Goal: Task Accomplishment & Management: Complete application form

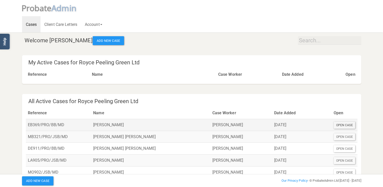
click at [345, 124] on div "Open Case" at bounding box center [345, 124] width 22 height 7
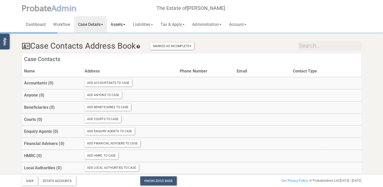
click at [123, 24] on link "Assets" at bounding box center [118, 24] width 22 height 16
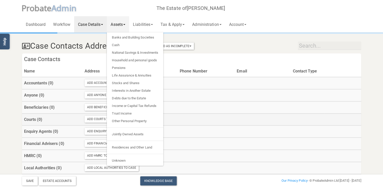
click at [237, 120] on th at bounding box center [263, 119] width 56 height 12
click at [227, 121] on th at bounding box center [206, 119] width 57 height 12
click at [224, 43] on div "Case Contacts Address Book Marked As Incomplete Mark As Incomplete Mark As Comp…" at bounding box center [191, 45] width 347 height 18
click at [145, 25] on link "Liabilities" at bounding box center [143, 24] width 28 height 16
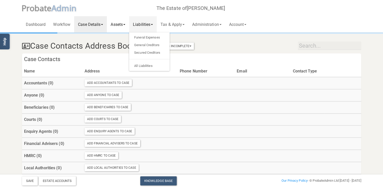
click at [119, 23] on link "Assets" at bounding box center [118, 24] width 22 height 16
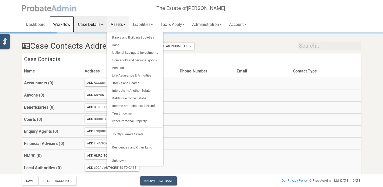
click at [62, 25] on link "Workflow" at bounding box center [61, 24] width 25 height 16
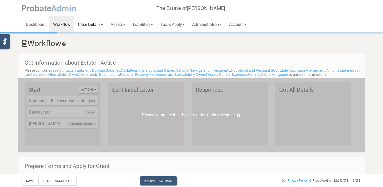
click at [90, 25] on link "Case Details" at bounding box center [90, 24] width 33 height 16
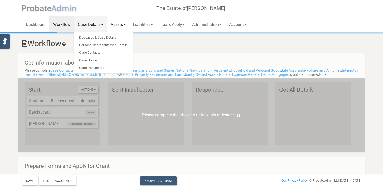
click at [116, 23] on link "Assets" at bounding box center [118, 24] width 22 height 16
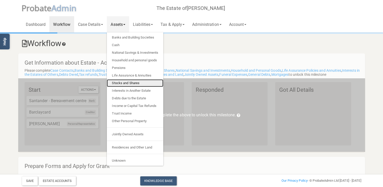
click at [125, 83] on link "Stocks and Shares" at bounding box center [135, 83] width 56 height 8
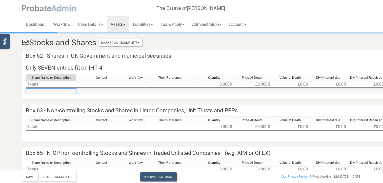
click at [36, 93] on td at bounding box center [51, 92] width 51 height 6
click at [26, 94] on div "Share Name or Description Contact Workflow Their Reference Quantity Price At De…" at bounding box center [26, 84] width 0 height 21
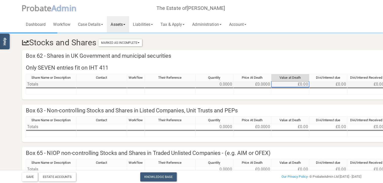
click at [297, 84] on td "£0.00" at bounding box center [290, 84] width 38 height 6
click at [287, 78] on span "Value at Death" at bounding box center [289, 78] width 21 height 4
click at [288, 84] on td "£0.00" at bounding box center [290, 84] width 38 height 6
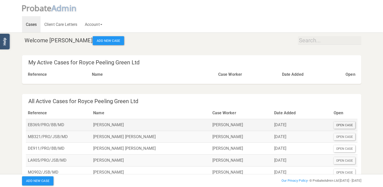
click at [343, 123] on div "Open Case" at bounding box center [345, 124] width 22 height 7
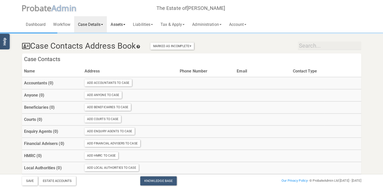
click at [121, 25] on link "Assets" at bounding box center [118, 24] width 22 height 16
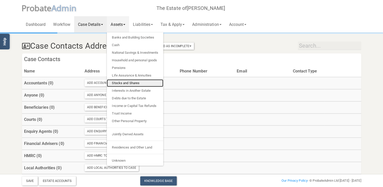
click at [121, 82] on link "Stocks and Shares" at bounding box center [135, 83] width 56 height 8
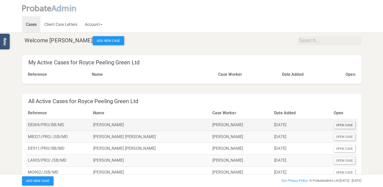
click at [343, 125] on div "Open Case" at bounding box center [345, 124] width 22 height 7
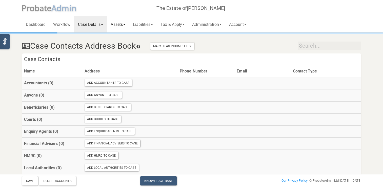
click at [120, 24] on link "Assets" at bounding box center [118, 24] width 22 height 16
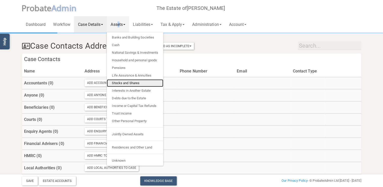
click at [131, 83] on link "Stocks and Shares" at bounding box center [135, 83] width 56 height 8
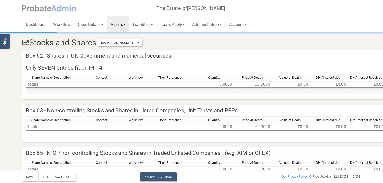
click at [291, 92] on td at bounding box center [290, 92] width 38 height 6
click at [140, 25] on link "Liabilities" at bounding box center [143, 24] width 28 height 16
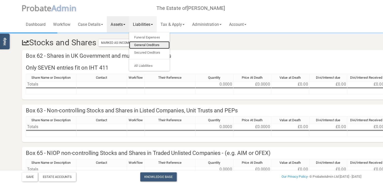
click at [153, 44] on link "General Creditors" at bounding box center [149, 45] width 40 height 8
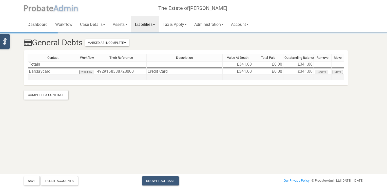
click at [34, 79] on td at bounding box center [53, 77] width 51 height 6
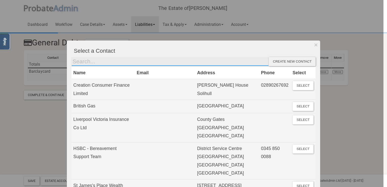
click at [83, 62] on input "text" at bounding box center [169, 61] width 197 height 9
type input "Santander"
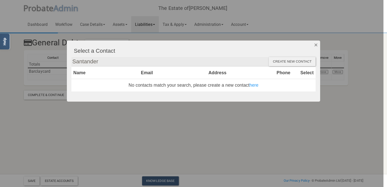
click at [317, 46] on button "Dismiss" at bounding box center [316, 44] width 8 height 9
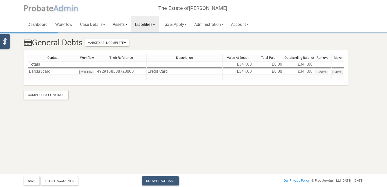
click at [120, 27] on link "Assets" at bounding box center [120, 24] width 22 height 16
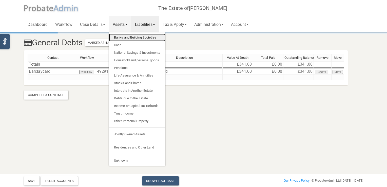
click at [124, 38] on link "Banks and Building Societies" at bounding box center [137, 38] width 56 height 8
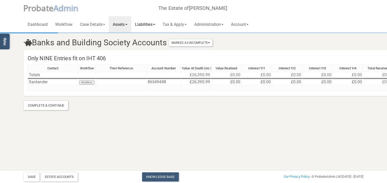
click at [159, 25] on link "Liabilities" at bounding box center [145, 24] width 28 height 16
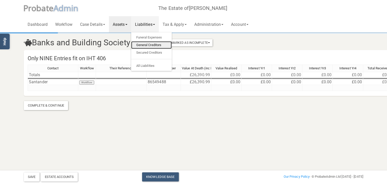
click at [154, 45] on link "General Creditors" at bounding box center [151, 45] width 40 height 8
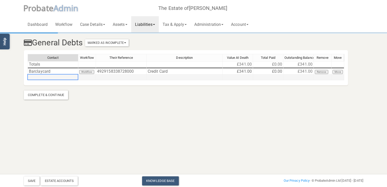
click at [60, 77] on td at bounding box center [53, 77] width 51 height 6
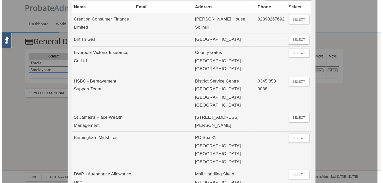
scroll to position [40, 0]
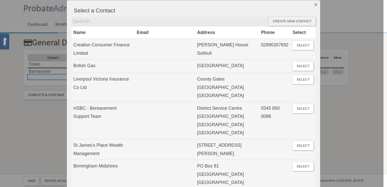
click at [313, 5] on button "Dismiss" at bounding box center [316, 4] width 8 height 9
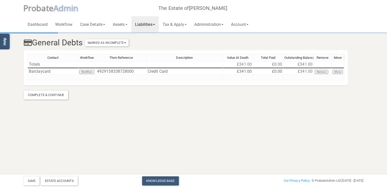
click at [151, 25] on link "Liabilities" at bounding box center [145, 24] width 28 height 16
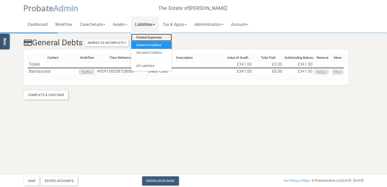
click at [151, 37] on link "Funeral Expenses" at bounding box center [151, 38] width 40 height 8
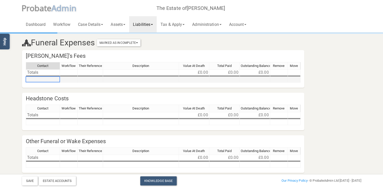
click at [39, 80] on td at bounding box center [43, 80] width 34 height 6
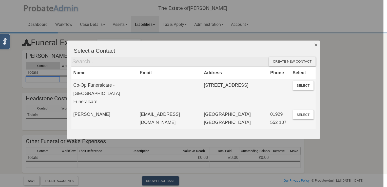
click at [316, 45] on button "Dismiss" at bounding box center [316, 44] width 8 height 9
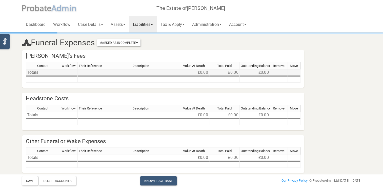
click at [234, 73] on td "£0.00" at bounding box center [224, 72] width 30 height 6
click at [229, 78] on td at bounding box center [224, 80] width 30 height 6
type textarea "4660"
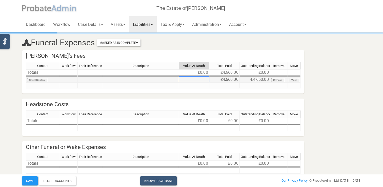
click at [26, 76] on div "Contact Workflow Their Reference Description Value At Death Total Paid Outstand…" at bounding box center [26, 75] width 0 height 26
click at [156, 26] on link "Liabilities" at bounding box center [143, 24] width 28 height 16
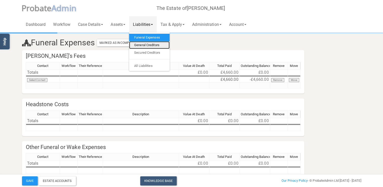
click at [150, 46] on link "General Creditors" at bounding box center [149, 45] width 40 height 8
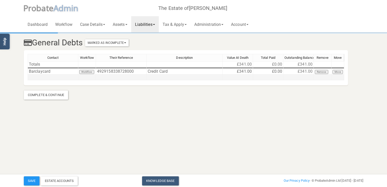
click at [243, 78] on td at bounding box center [237, 77] width 30 height 6
type textarea "6"
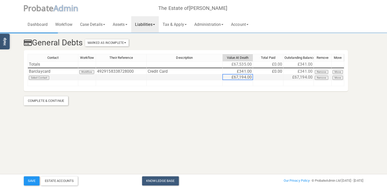
click at [236, 77] on td "£67,194.00" at bounding box center [237, 77] width 30 height 6
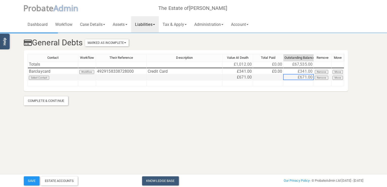
click at [275, 77] on td at bounding box center [268, 77] width 30 height 6
type textarea "0"
click at [122, 25] on link "Assets" at bounding box center [120, 24] width 22 height 16
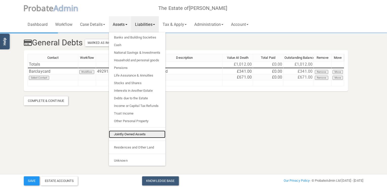
click at [131, 134] on link "Jointly Owned Assets" at bounding box center [137, 134] width 56 height 8
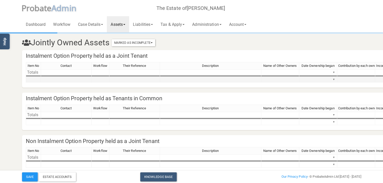
click at [33, 80] on td at bounding box center [33, 80] width 15 height 6
click at [118, 24] on link "Assets" at bounding box center [118, 24] width 22 height 16
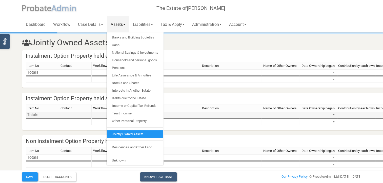
click at [189, 115] on td at bounding box center [210, 115] width 101 height 6
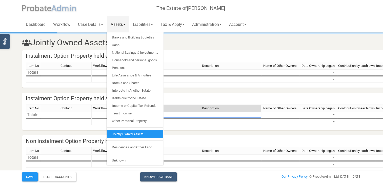
click at [181, 42] on h3 "Jointly Owned Assets Marked As Incomplete Mark As Incomplete Mark As Complete" at bounding box center [162, 42] width 289 height 9
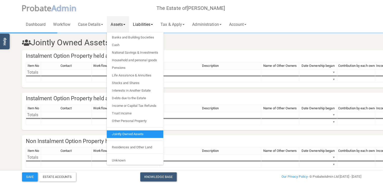
click at [143, 24] on link "Liabilities" at bounding box center [143, 24] width 28 height 16
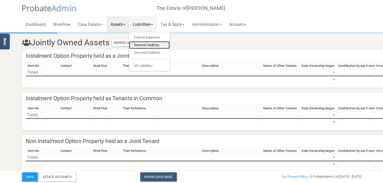
click at [146, 44] on link "General Creditors" at bounding box center [149, 45] width 40 height 8
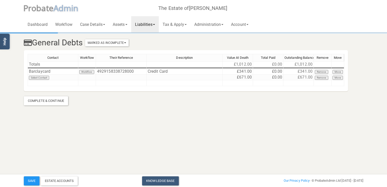
click at [149, 23] on link "Liabilities" at bounding box center [145, 24] width 28 height 16
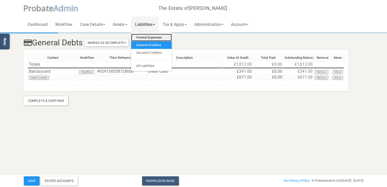
click at [153, 36] on link "Funeral Expenses" at bounding box center [151, 38] width 40 height 8
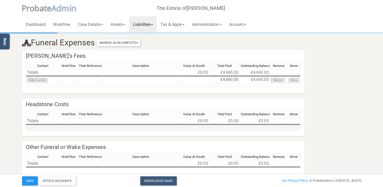
click at [36, 128] on td at bounding box center [43, 128] width 34 height 6
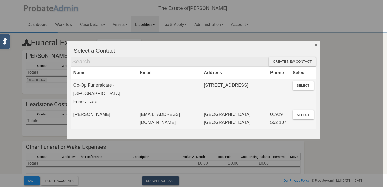
click at [316, 44] on button "Dismiss" at bounding box center [316, 44] width 8 height 9
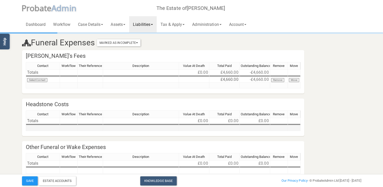
click at [229, 128] on td at bounding box center [224, 128] width 30 height 6
type textarea "143"
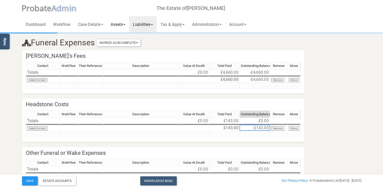
click at [118, 23] on link "Assets" at bounding box center [118, 24] width 22 height 16
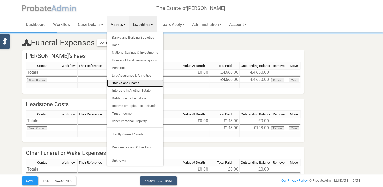
click at [129, 83] on link "Stocks and Shares" at bounding box center [135, 83] width 56 height 8
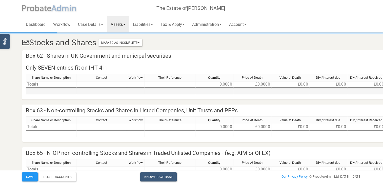
click at [26, 94] on div "Share Name or Description Contact Workflow Their Reference Quantity Price At De…" at bounding box center [26, 84] width 0 height 21
type textarea "1"
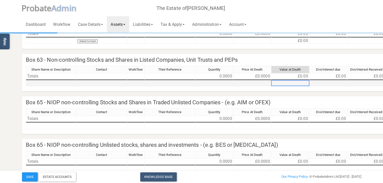
click at [292, 83] on td at bounding box center [290, 83] width 38 height 6
click at [292, 84] on td at bounding box center [290, 83] width 38 height 6
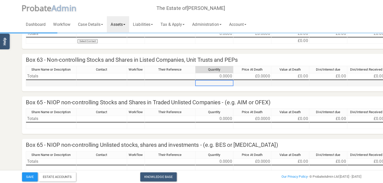
click at [217, 82] on td at bounding box center [214, 83] width 38 height 6
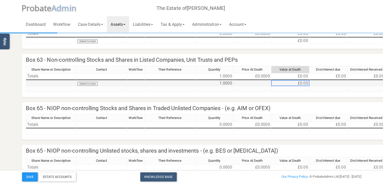
click at [247, 83] on td at bounding box center [252, 83] width 38 height 6
click at [125, 24] on link "Assets" at bounding box center [118, 24] width 22 height 16
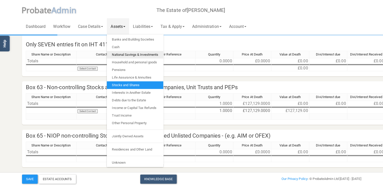
scroll to position [0, 0]
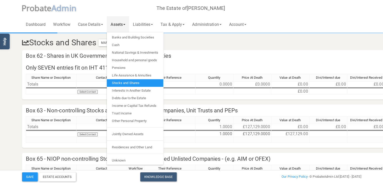
click at [193, 95] on div "Share Name or Description Contact Workflow Their Reference Quantity Price At De…" at bounding box center [259, 86] width 466 height 25
click at [26, 130] on div "Share Name or Description Contact Workflow Their Reference Quantity Price At De…" at bounding box center [26, 129] width 0 height 26
click at [34, 92] on td at bounding box center [51, 92] width 51 height 6
click at [32, 140] on td at bounding box center [51, 140] width 51 height 6
click at [250, 141] on td at bounding box center [252, 140] width 38 height 6
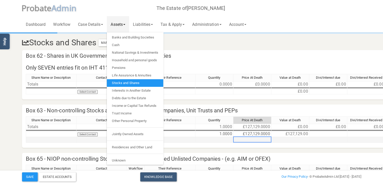
click at [226, 139] on td at bounding box center [214, 140] width 38 height 6
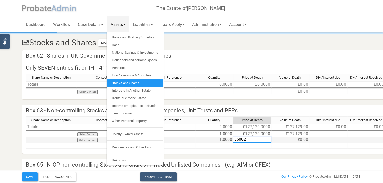
type textarea "358024"
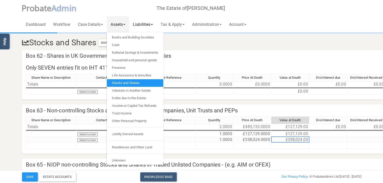
click at [144, 25] on link "Liabilities" at bounding box center [143, 24] width 28 height 16
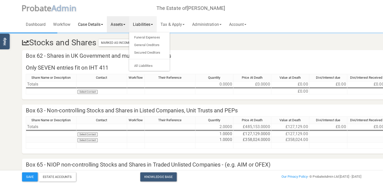
click at [89, 23] on link "Case Details" at bounding box center [90, 24] width 33 height 16
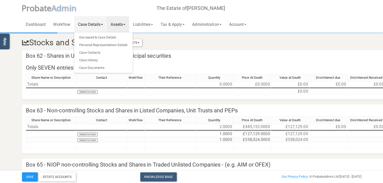
click at [123, 23] on link "Assets" at bounding box center [118, 24] width 22 height 16
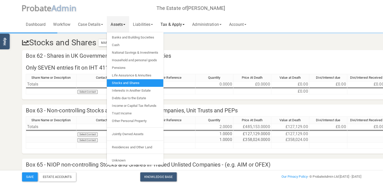
click at [177, 25] on link "Tax & Apply" at bounding box center [173, 24] width 32 height 16
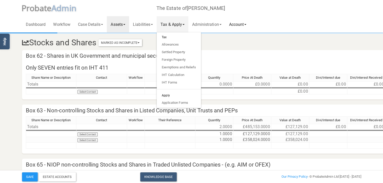
click at [240, 23] on link "Account" at bounding box center [237, 24] width 25 height 16
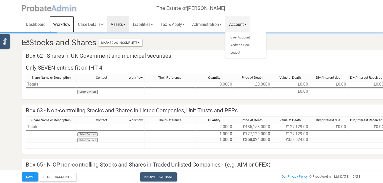
click at [66, 23] on link "Workflow" at bounding box center [61, 24] width 25 height 16
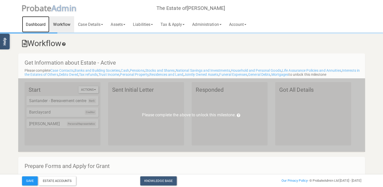
click at [37, 23] on link "Dashboard" at bounding box center [36, 24] width 28 height 16
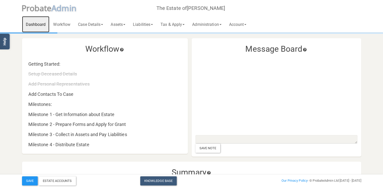
scroll to position [25, 0]
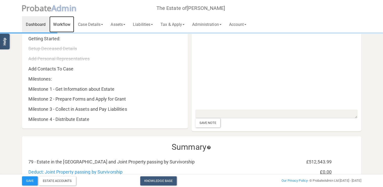
click at [64, 24] on link "Workflow" at bounding box center [61, 24] width 25 height 16
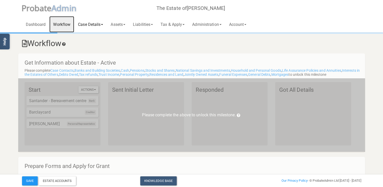
scroll to position [25, 0]
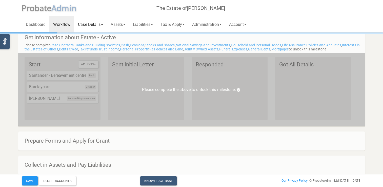
click at [95, 25] on link "Case Details" at bounding box center [90, 24] width 33 height 16
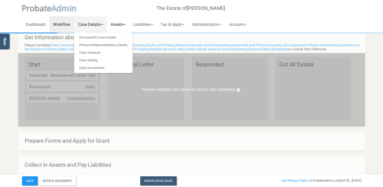
click at [116, 23] on link "Assets" at bounding box center [118, 24] width 22 height 16
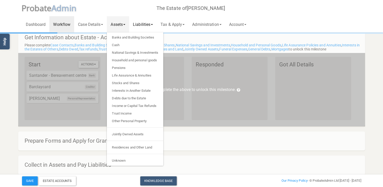
click at [148, 24] on link "Liabilities" at bounding box center [143, 24] width 28 height 16
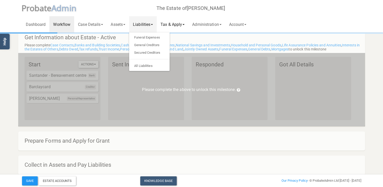
click at [176, 26] on link "Tax & Apply" at bounding box center [173, 24] width 32 height 16
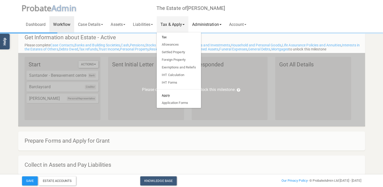
click at [204, 24] on link "Administration" at bounding box center [206, 24] width 37 height 16
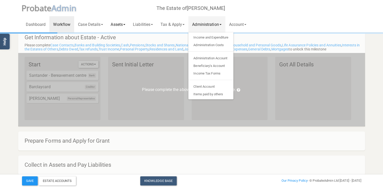
click at [120, 25] on link "Assets" at bounding box center [118, 24] width 22 height 16
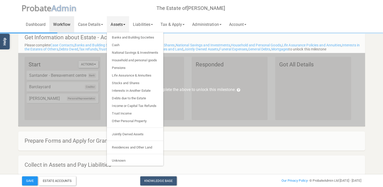
click at [216, 141] on h4 "Prepare Forms and Apply for Grant" at bounding box center [194, 141] width 339 height 6
click at [97, 24] on link "Case Details" at bounding box center [90, 24] width 33 height 16
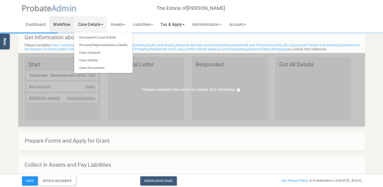
click at [175, 23] on link "Tax & Apply" at bounding box center [173, 24] width 32 height 16
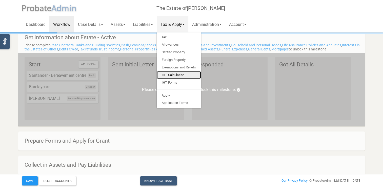
click at [181, 74] on link "IHT Calculation" at bounding box center [179, 75] width 44 height 8
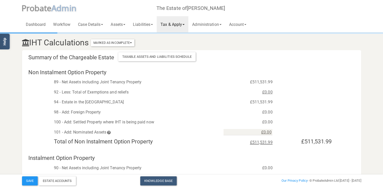
click at [185, 24] on span at bounding box center [183, 24] width 2 height 1
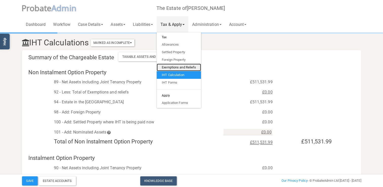
click at [183, 67] on link "Exemptions and Reliefs" at bounding box center [179, 68] width 44 height 8
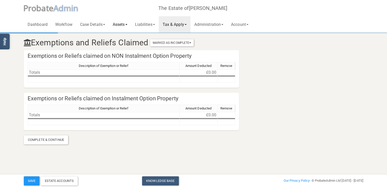
click at [120, 23] on link "Assets" at bounding box center [120, 24] width 22 height 16
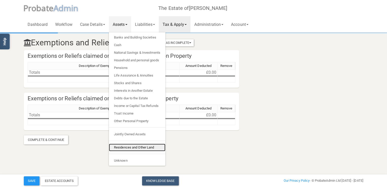
click at [133, 147] on link "Residences and Other Land" at bounding box center [137, 148] width 56 height 8
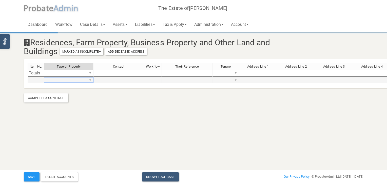
click at [75, 82] on td "▼" at bounding box center [68, 80] width 49 height 6
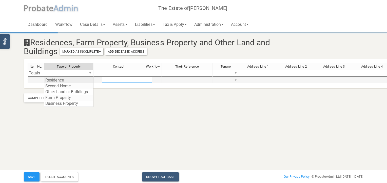
click at [89, 79] on div "Item No. Type of Property Contact Workflow Their Reference Tenure Address Line …" at bounding box center [289, 75] width 523 height 25
click at [64, 80] on div "Item No. Type of Property Contact Workflow Their Reference Tenure Address Line …" at bounding box center [289, 75] width 523 height 25
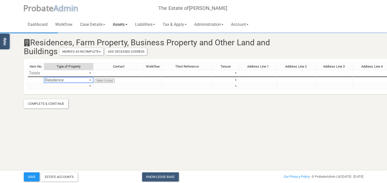
click at [123, 24] on link "Assets" at bounding box center [120, 24] width 22 height 16
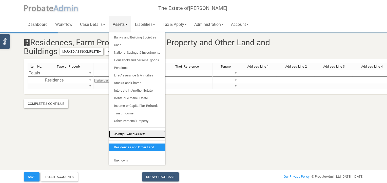
click at [130, 134] on link "Jointly Owned Assets" at bounding box center [137, 134] width 56 height 8
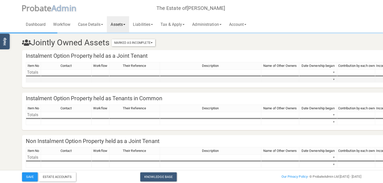
click at [37, 79] on td at bounding box center [33, 80] width 15 height 6
click at [199, 79] on td at bounding box center [210, 80] width 101 height 6
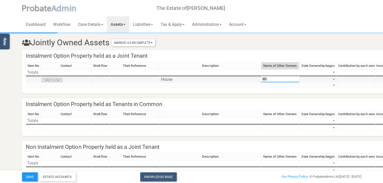
type textarea "W"
type textarea "[PERSON_NAME]"
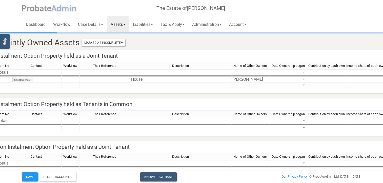
scroll to position [0, 55]
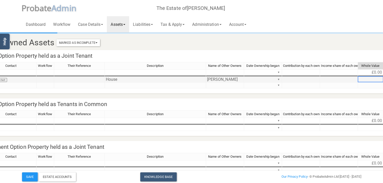
click at [368, 79] on td at bounding box center [370, 80] width 25 height 6
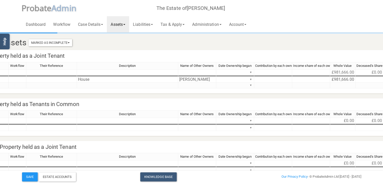
scroll to position [0, 159]
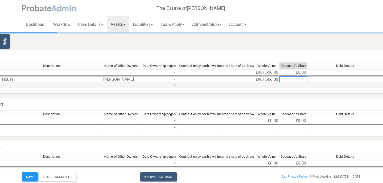
drag, startPoint x: 298, startPoint y: 80, endPoint x: 302, endPoint y: 83, distance: 4.7
click at [299, 80] on td at bounding box center [293, 80] width 28 height 6
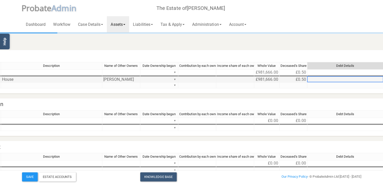
click at [301, 81] on td "£0.50" at bounding box center [293, 80] width 28 height 6
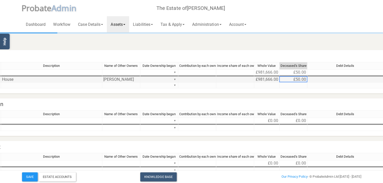
click at [297, 80] on td "£50.00" at bounding box center [293, 80] width 28 height 6
type textarea "490833"
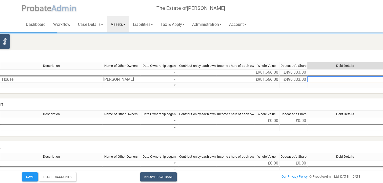
scroll to position [25, 159]
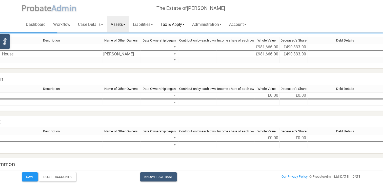
click at [180, 26] on link "Tax & Apply" at bounding box center [173, 24] width 32 height 16
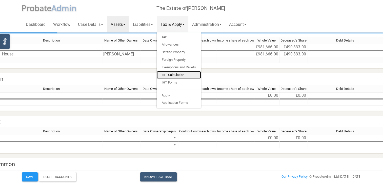
click at [177, 75] on link "IHT Calculation" at bounding box center [179, 75] width 44 height 8
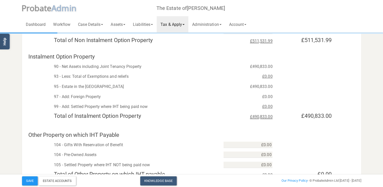
scroll to position [76, 0]
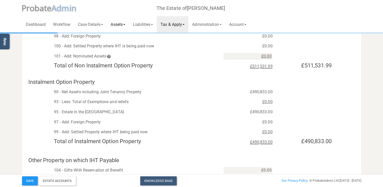
click at [126, 24] on link "Assets" at bounding box center [118, 24] width 22 height 16
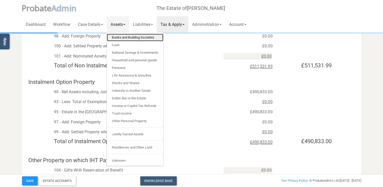
click at [125, 38] on link "Banks and Building Societies" at bounding box center [135, 38] width 56 height 8
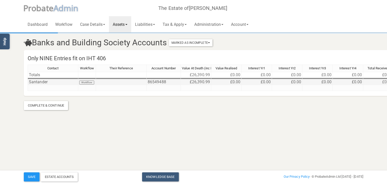
click at [28, 84] on div "Contact Workflow Their Reference Account Number Value At Death (inc Interest) V…" at bounding box center [28, 78] width 0 height 26
type textarea "28108"
click at [178, 25] on link "Tax & Apply" at bounding box center [175, 24] width 32 height 16
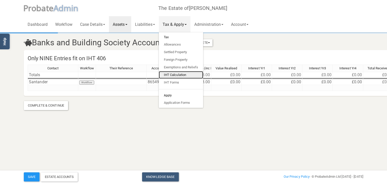
click at [183, 75] on link "IHT Calculation" at bounding box center [181, 75] width 44 height 8
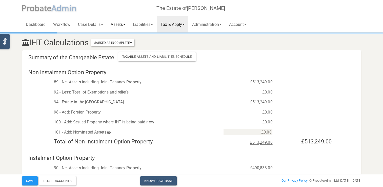
click at [123, 25] on link "Assets" at bounding box center [118, 24] width 22 height 16
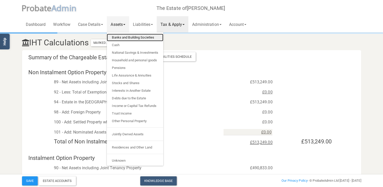
click at [126, 36] on link "Banks and Building Societies" at bounding box center [135, 38] width 56 height 8
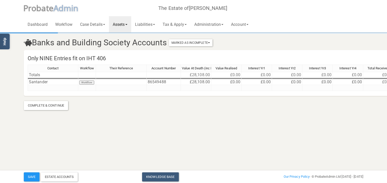
click at [126, 24] on link "Assets" at bounding box center [120, 24] width 22 height 16
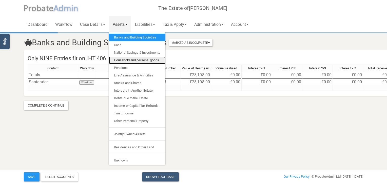
click at [134, 60] on link "Household and personal goods" at bounding box center [137, 60] width 56 height 8
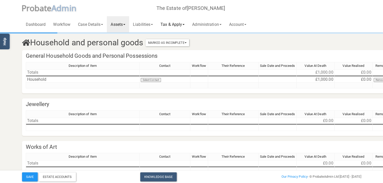
click at [171, 24] on link "Tax & Apply" at bounding box center [173, 24] width 32 height 16
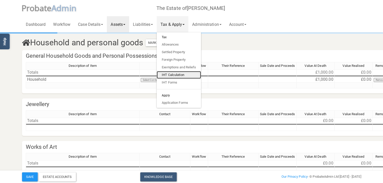
click at [176, 74] on link "IHT Calculation" at bounding box center [179, 75] width 44 height 8
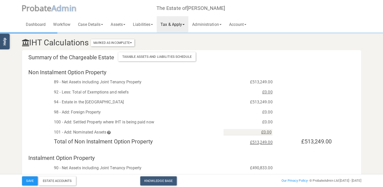
scroll to position [51, 0]
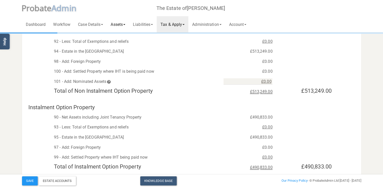
click at [116, 25] on link "Assets" at bounding box center [118, 24] width 22 height 16
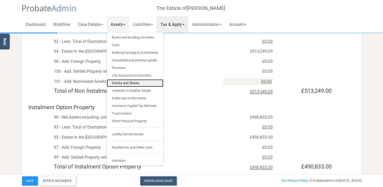
click at [135, 83] on link "Stocks and Shares" at bounding box center [135, 83] width 56 height 8
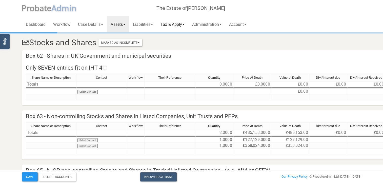
click at [179, 24] on link "Tax & Apply" at bounding box center [173, 24] width 32 height 16
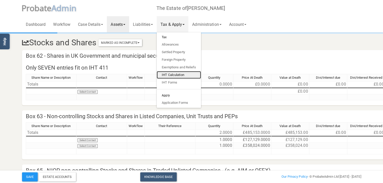
click at [176, 74] on link "IHT Calculation" at bounding box center [179, 75] width 44 height 8
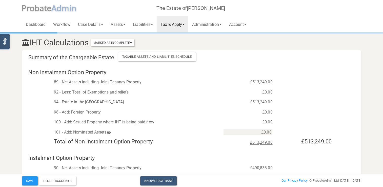
click at [183, 24] on link "Tax & Apply" at bounding box center [173, 24] width 32 height 16
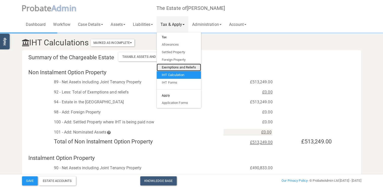
click at [178, 68] on link "Exemptions and Reliefs" at bounding box center [179, 68] width 44 height 8
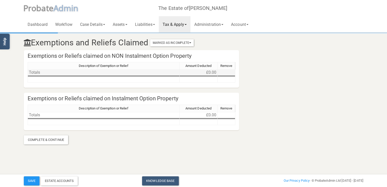
click at [81, 72] on td "Totals" at bounding box center [104, 72] width 152 height 6
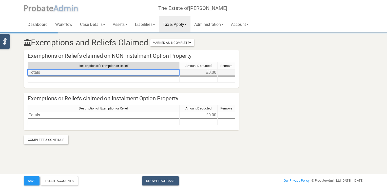
click at [85, 73] on td "Totals" at bounding box center [104, 72] width 152 height 6
click at [175, 25] on link "Tax & Apply" at bounding box center [175, 24] width 32 height 16
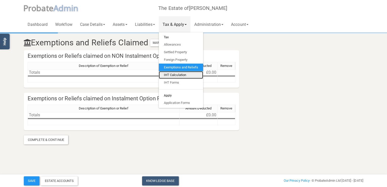
click at [180, 75] on link "IHT Calculation" at bounding box center [181, 75] width 44 height 8
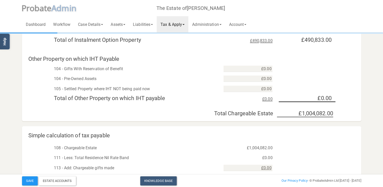
scroll to position [127, 0]
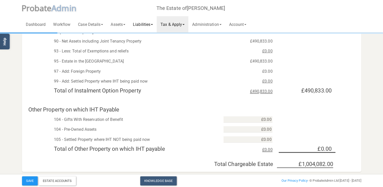
click at [143, 25] on link "Liabilities" at bounding box center [143, 24] width 28 height 16
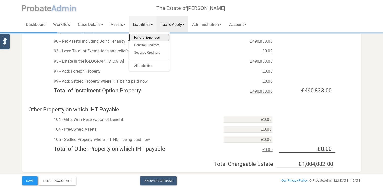
click at [150, 37] on link "Funeral Expenses" at bounding box center [149, 38] width 40 height 8
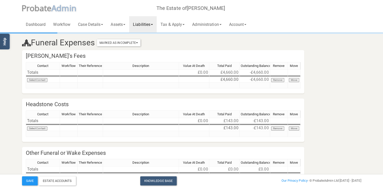
click at [147, 25] on link "Liabilities" at bounding box center [143, 24] width 28 height 16
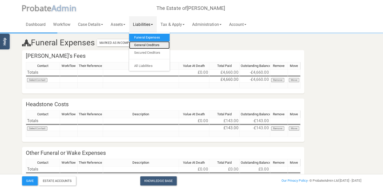
click at [149, 45] on link "General Creditors" at bounding box center [149, 45] width 40 height 8
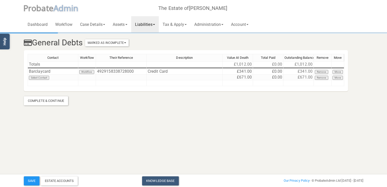
click at [154, 26] on link "Liabilities" at bounding box center [145, 24] width 28 height 16
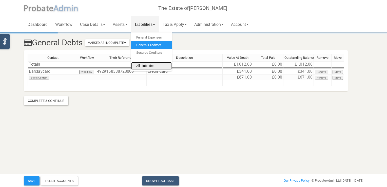
click at [152, 67] on link "All Liabilities" at bounding box center [151, 66] width 40 height 8
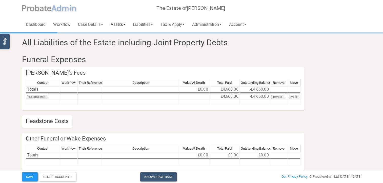
click at [124, 25] on link "Assets" at bounding box center [118, 24] width 22 height 16
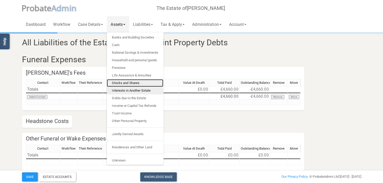
drag, startPoint x: 131, startPoint y: 82, endPoint x: 151, endPoint y: 88, distance: 20.9
click at [131, 82] on link "Stocks and Shares" at bounding box center [135, 83] width 56 height 8
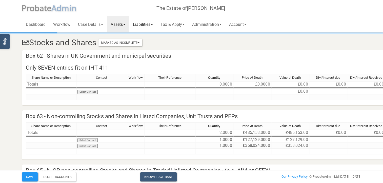
click at [148, 24] on link "Liabilities" at bounding box center [143, 24] width 28 height 16
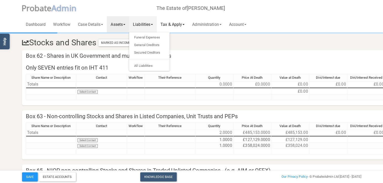
click at [174, 25] on link "Tax & Apply" at bounding box center [173, 24] width 32 height 16
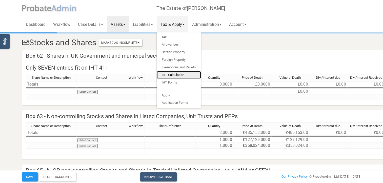
click at [176, 74] on link "IHT Calculation" at bounding box center [179, 75] width 44 height 8
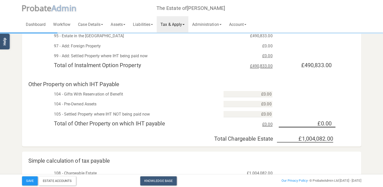
scroll to position [228, 0]
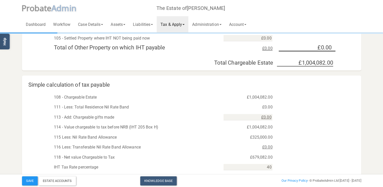
click at [186, 25] on link "Tax & Apply" at bounding box center [173, 24] width 32 height 16
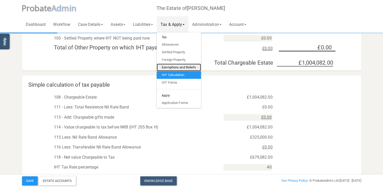
click at [181, 67] on link "Exemptions and Reliefs" at bounding box center [179, 68] width 44 height 8
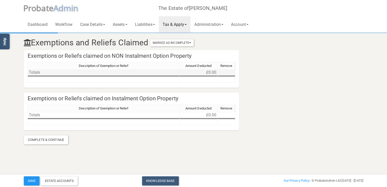
click at [99, 72] on td "Totals" at bounding box center [104, 72] width 152 height 6
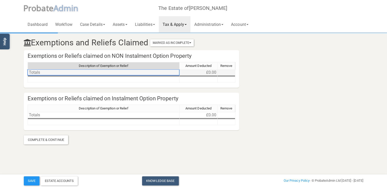
click at [200, 72] on td "£0.00" at bounding box center [198, 72] width 38 height 6
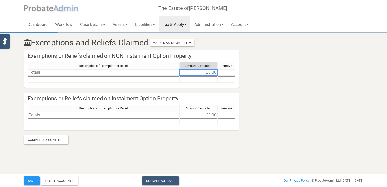
click at [182, 25] on link "Tax & Apply" at bounding box center [175, 24] width 32 height 16
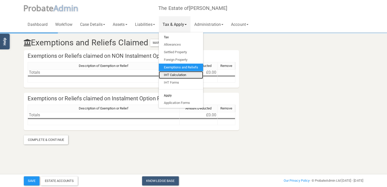
click at [184, 75] on link "IHT Calculation" at bounding box center [181, 75] width 44 height 8
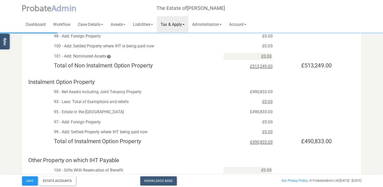
scroll to position [152, 0]
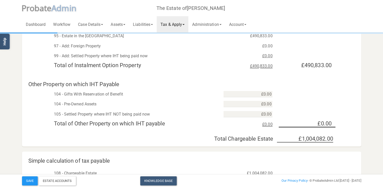
click at [181, 24] on link "Tax & Apply" at bounding box center [173, 24] width 32 height 16
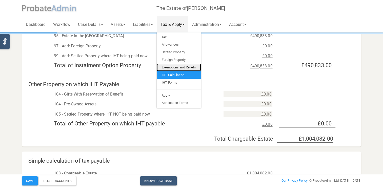
click at [181, 67] on link "Exemptions and Reliefs" at bounding box center [179, 68] width 44 height 8
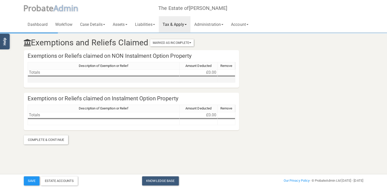
click at [203, 79] on td at bounding box center [198, 80] width 38 height 6
type textarea "1004082"
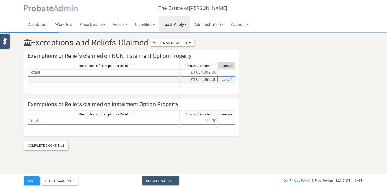
click at [73, 80] on td at bounding box center [104, 80] width 152 height 6
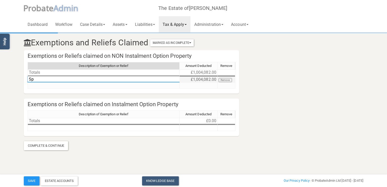
type textarea "S"
type textarea "Transfer to Spouse exemption"
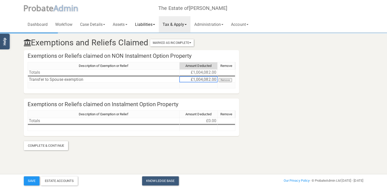
click at [149, 24] on link "Liabilities" at bounding box center [145, 24] width 28 height 16
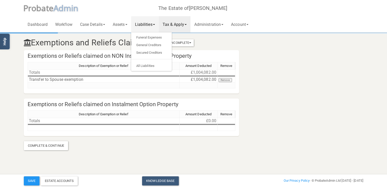
click at [177, 24] on link "Tax & Apply" at bounding box center [175, 24] width 32 height 16
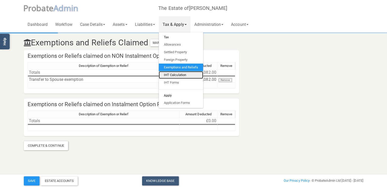
click at [181, 75] on link "IHT Calculation" at bounding box center [181, 75] width 44 height 8
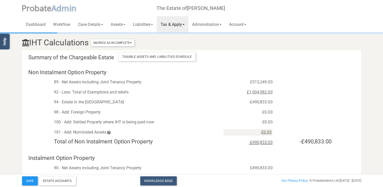
click at [173, 26] on link "Tax & Apply" at bounding box center [173, 24] width 32 height 16
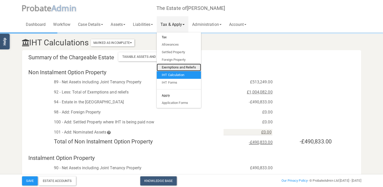
click at [171, 67] on link "Exemptions and Reliefs" at bounding box center [179, 68] width 44 height 8
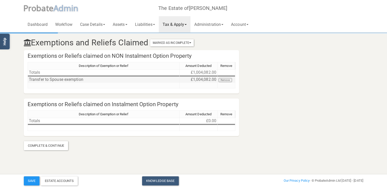
click at [196, 79] on td "£1,004,082.00" at bounding box center [198, 80] width 38 height 6
click at [150, 24] on link "Liabilities" at bounding box center [145, 24] width 28 height 16
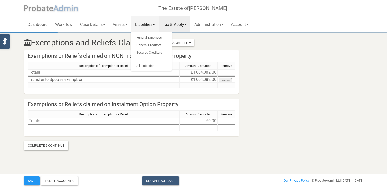
click at [174, 25] on link "Tax & Apply" at bounding box center [175, 24] width 32 height 16
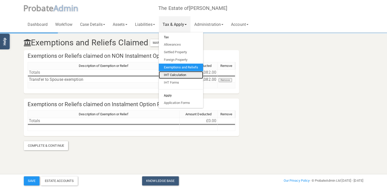
click at [178, 75] on link "IHT Calculation" at bounding box center [181, 75] width 44 height 8
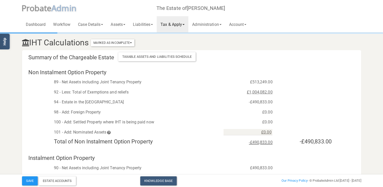
click at [181, 24] on link "Tax & Apply" at bounding box center [173, 24] width 32 height 16
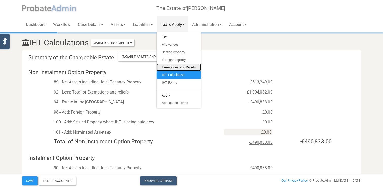
click at [177, 65] on link "Exemptions and Reliefs" at bounding box center [179, 68] width 44 height 8
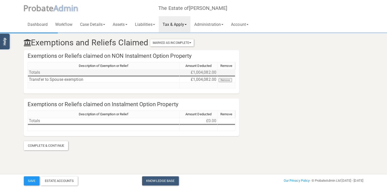
click at [194, 73] on td "£1,004,082.00" at bounding box center [198, 72] width 38 height 6
click at [196, 80] on td "£1,004,082.00" at bounding box center [198, 80] width 38 height 6
type textarea "1004082"
click at [177, 25] on link "Tax & Apply" at bounding box center [175, 24] width 32 height 16
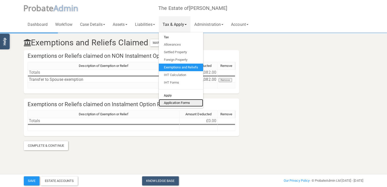
click at [178, 102] on link "Application Forms" at bounding box center [181, 103] width 44 height 8
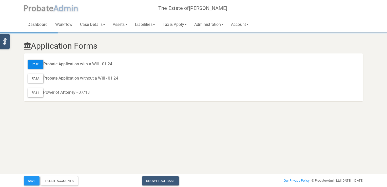
click at [37, 63] on div "PA1P" at bounding box center [36, 64] width 16 height 9
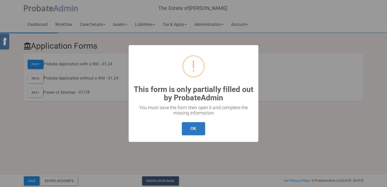
click at [191, 128] on button "OK" at bounding box center [193, 128] width 23 height 13
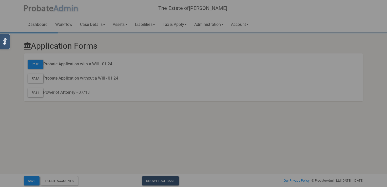
click at [116, 115] on div "? ! i This form is only partially filled out by ProbateAdmin × You must save th…" at bounding box center [193, 93] width 387 height 187
click at [148, 26] on div "? ! i This form is only partially filled out by ProbateAdmin × You must save th…" at bounding box center [193, 93] width 387 height 187
click at [83, 42] on div "? ! i This form is only partially filled out by ProbateAdmin × You must save th…" at bounding box center [193, 93] width 387 height 187
click at [74, 37] on div "? ! i This form is only partially filled out by ProbateAdmin × You must save th…" at bounding box center [193, 93] width 387 height 187
click at [76, 30] on div "? ! i This form is only partially filled out by ProbateAdmin × You must save th…" at bounding box center [193, 93] width 387 height 187
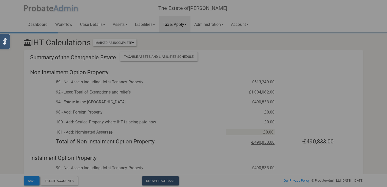
click at [213, 43] on div "? ! i This form is only partially filled out by ProbateAdmin × You must save th…" at bounding box center [193, 93] width 387 height 187
drag, startPoint x: 212, startPoint y: 43, endPoint x: 320, endPoint y: 55, distance: 108.3
click at [320, 55] on div "? ! i This form is only partially filled out by ProbateAdmin × You must save th…" at bounding box center [193, 93] width 387 height 187
